Goal: Navigation & Orientation: Understand site structure

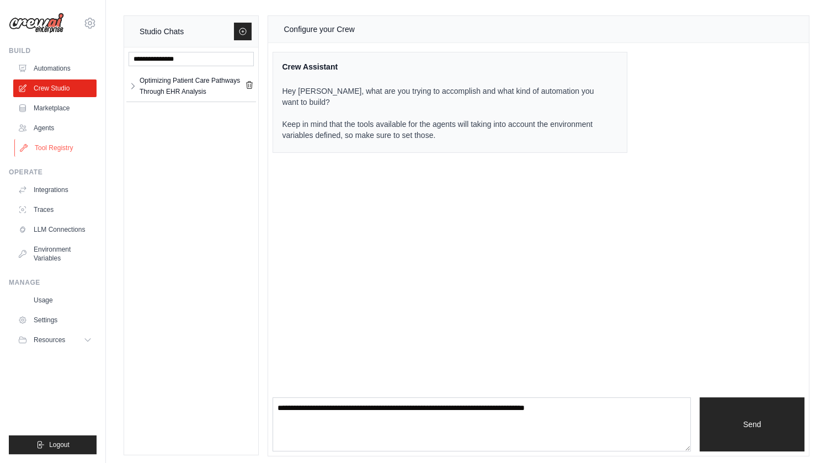
drag, startPoint x: 0, startPoint y: 0, endPoint x: 51, endPoint y: 147, distance: 155.3
click at [51, 147] on link "Tool Registry" at bounding box center [55, 148] width 83 height 18
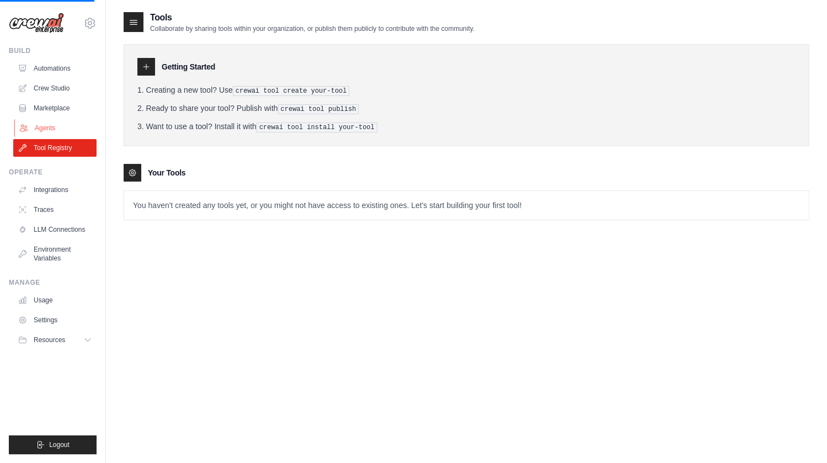
click at [51, 134] on link "Agents" at bounding box center [55, 128] width 83 height 18
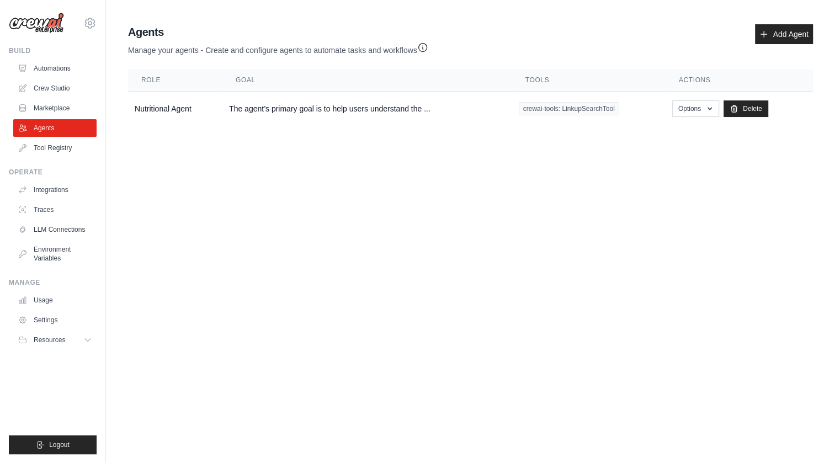
click at [49, 108] on link "Marketplace" at bounding box center [54, 108] width 83 height 18
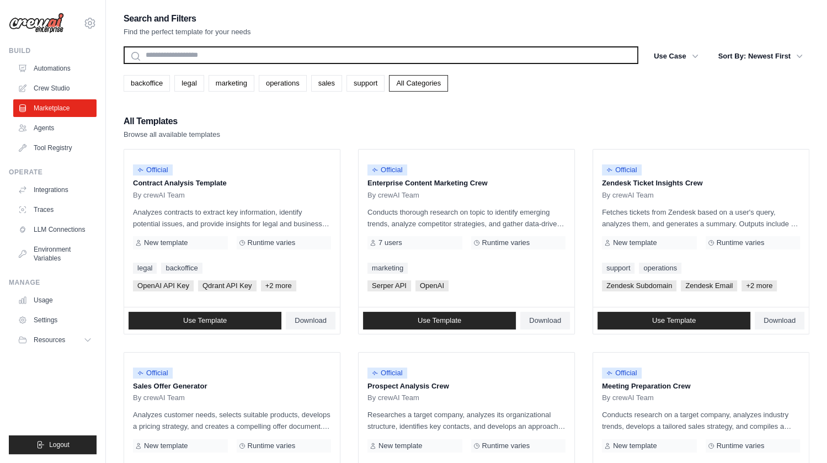
click at [315, 54] on input "text" at bounding box center [381, 55] width 515 height 18
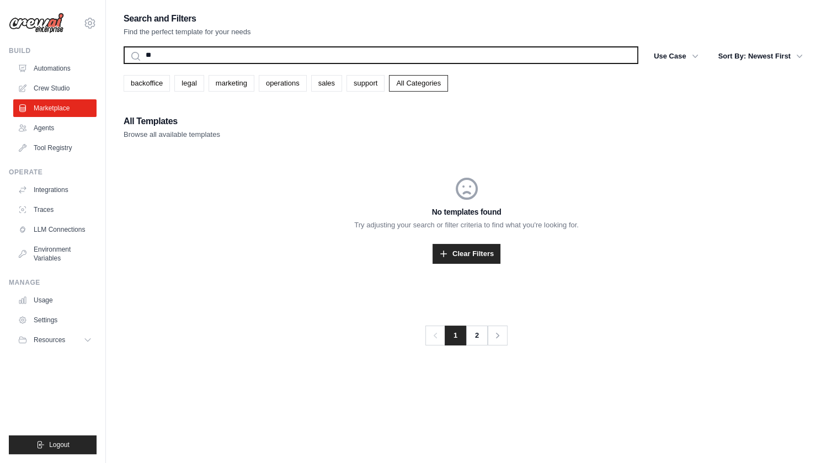
type input "*"
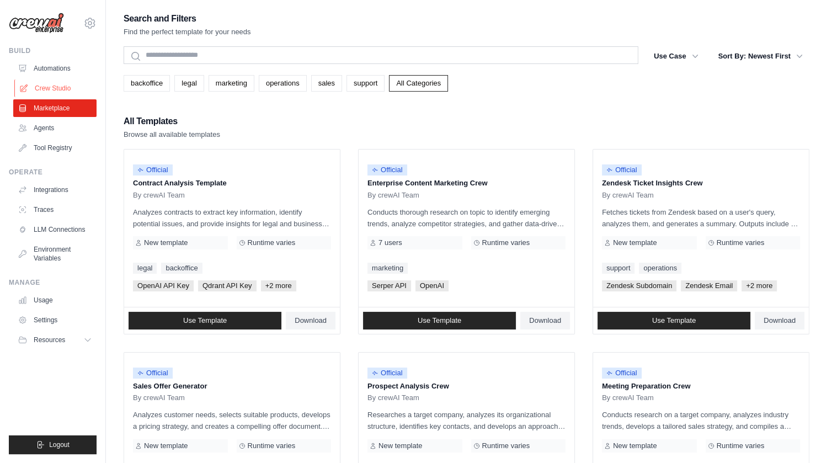
click at [46, 94] on link "Crew Studio" at bounding box center [55, 88] width 83 height 18
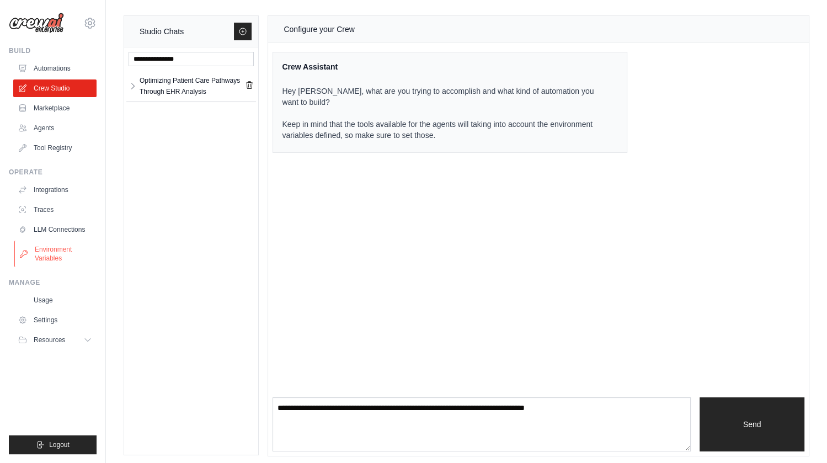
click at [62, 250] on link "Environment Variables" at bounding box center [55, 254] width 83 height 26
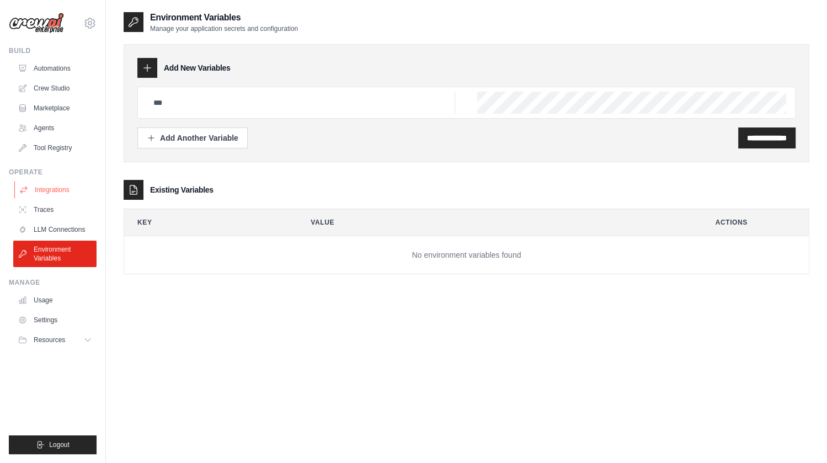
click at [48, 186] on link "Integrations" at bounding box center [55, 190] width 83 height 18
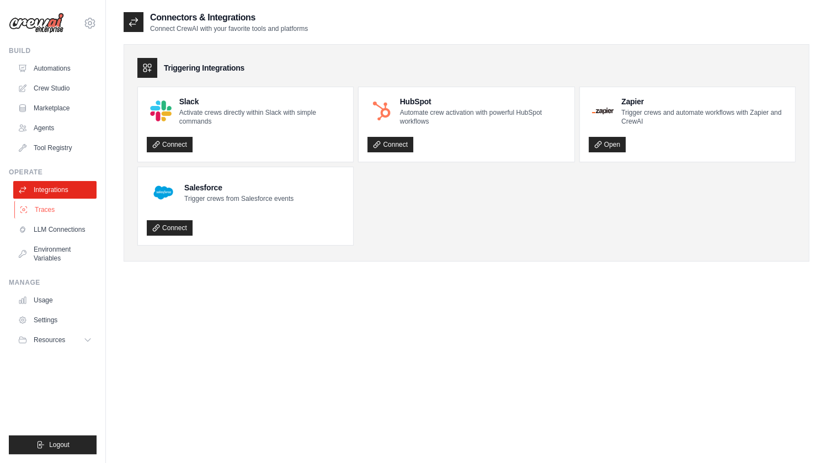
click at [62, 211] on link "Traces" at bounding box center [55, 210] width 83 height 18
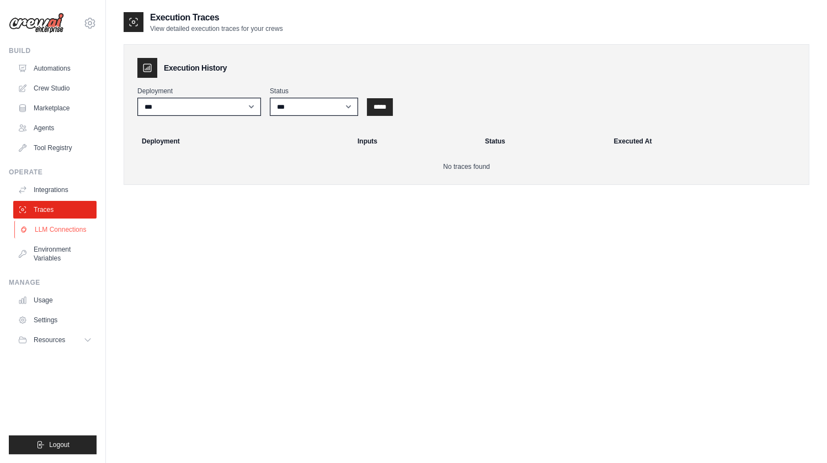
click at [56, 227] on link "LLM Connections" at bounding box center [55, 230] width 83 height 18
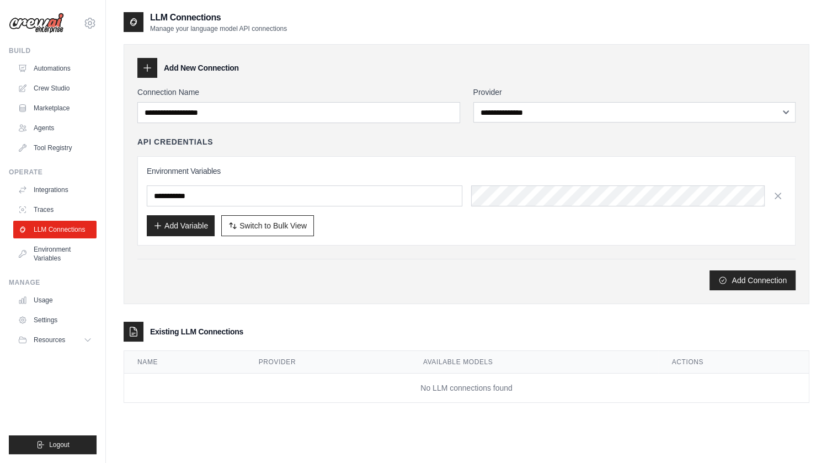
click at [56, 227] on link "LLM Connections" at bounding box center [54, 230] width 83 height 18
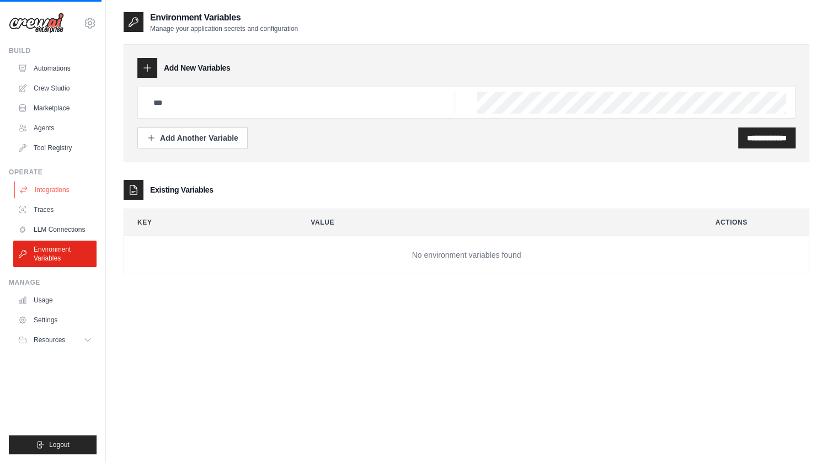
click at [55, 193] on link "Integrations" at bounding box center [55, 190] width 83 height 18
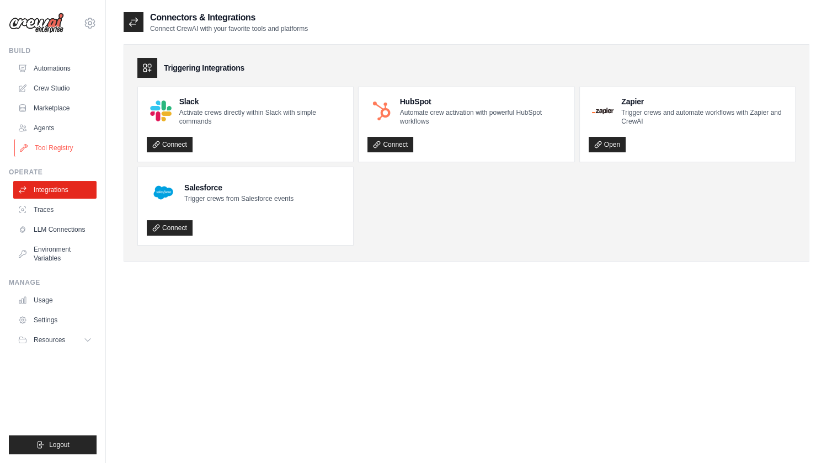
click at [90, 150] on link "Tool Registry" at bounding box center [55, 148] width 83 height 18
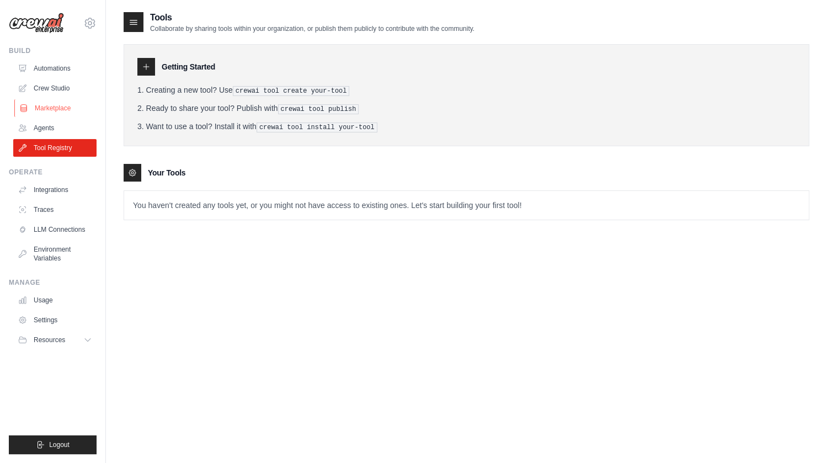
click at [75, 111] on link "Marketplace" at bounding box center [55, 108] width 83 height 18
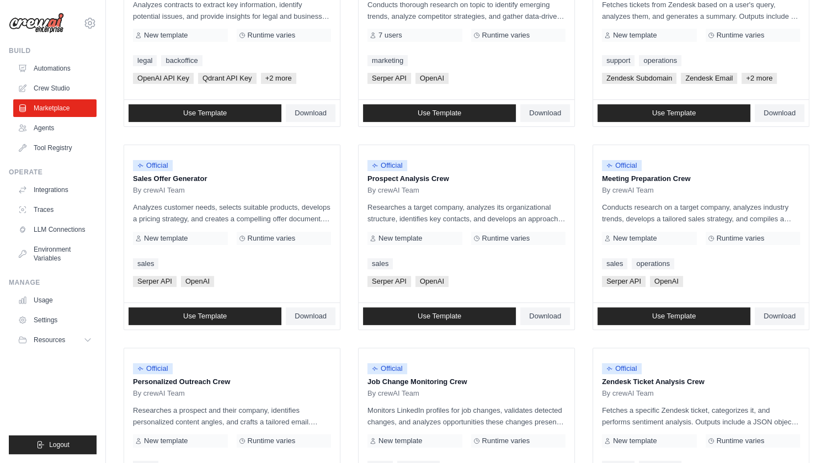
scroll to position [556, 0]
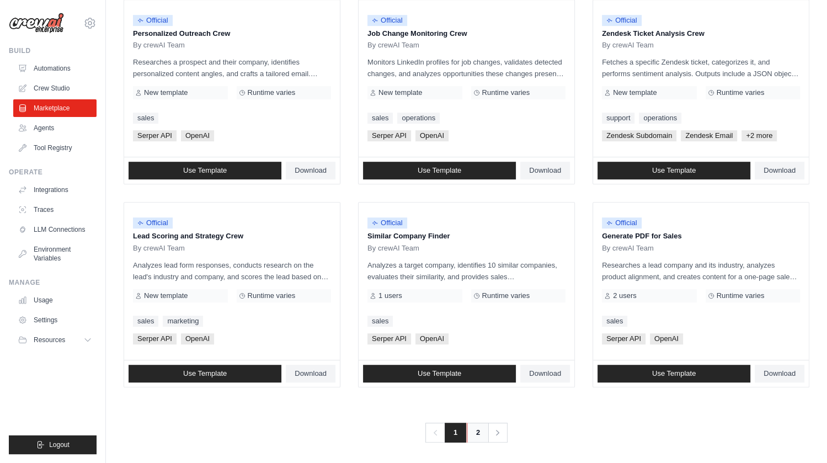
click at [477, 426] on link "2" at bounding box center [478, 433] width 22 height 20
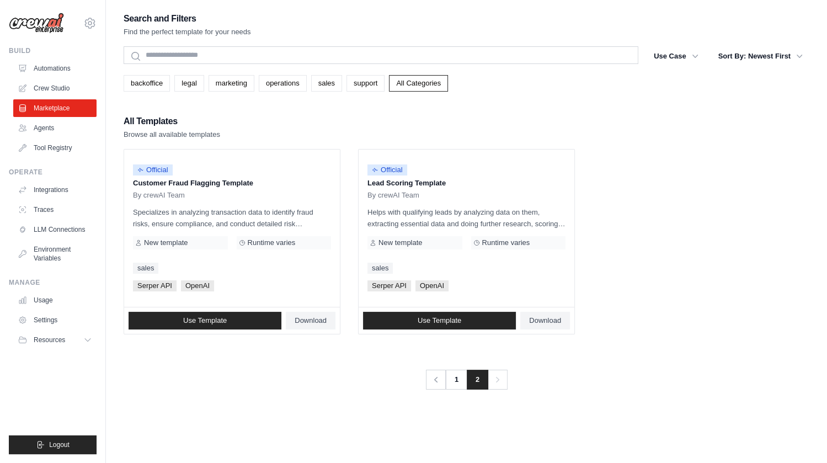
click at [477, 426] on div "Search and Filters Find the perfect template for your needs Search Use Case bac…" at bounding box center [467, 242] width 686 height 463
click at [46, 89] on link "Crew Studio" at bounding box center [55, 88] width 83 height 18
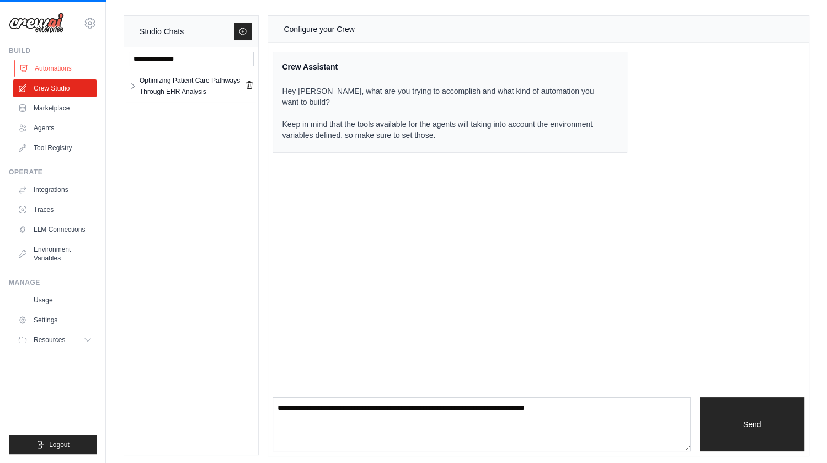
click at [48, 74] on link "Automations" at bounding box center [55, 69] width 83 height 18
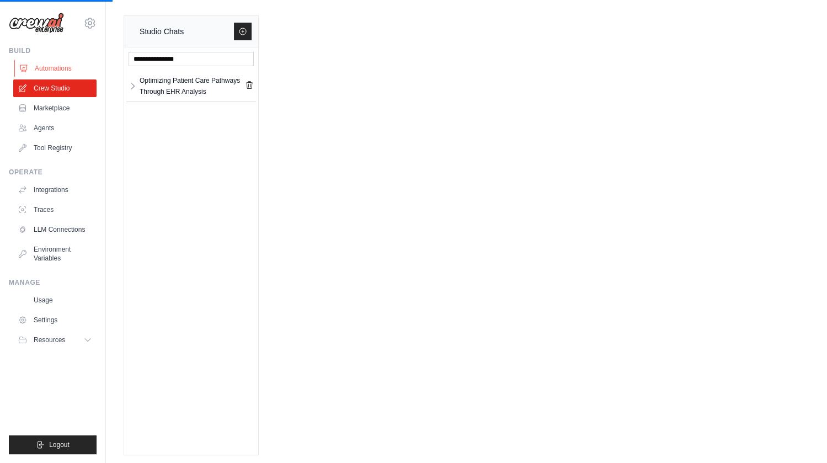
click at [51, 67] on link "Automations" at bounding box center [55, 69] width 83 height 18
